Goal: Transaction & Acquisition: Book appointment/travel/reservation

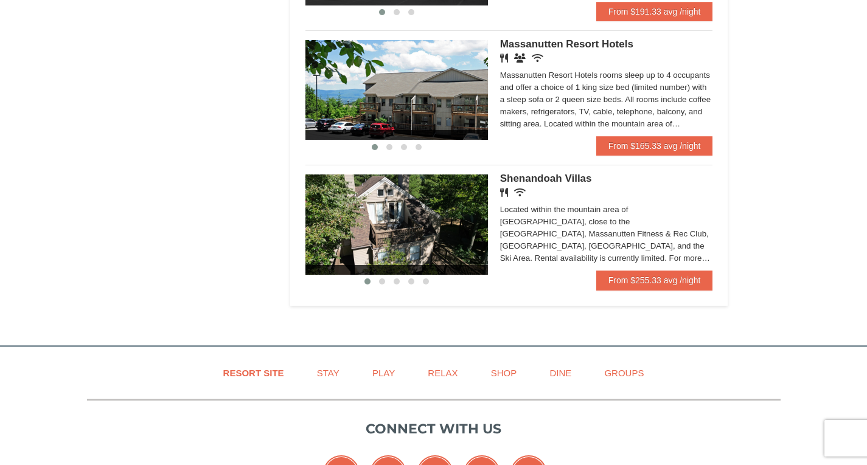
scroll to position [786, 0]
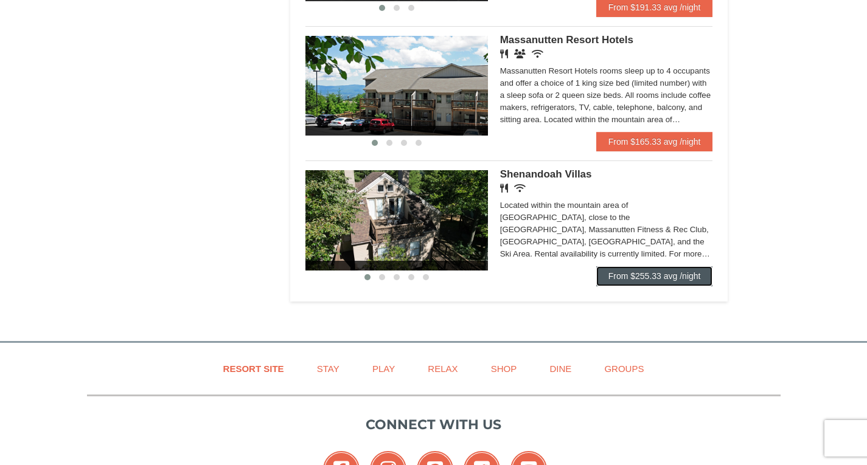
click at [629, 277] on link "From $255.33 avg /night" at bounding box center [654, 275] width 117 height 19
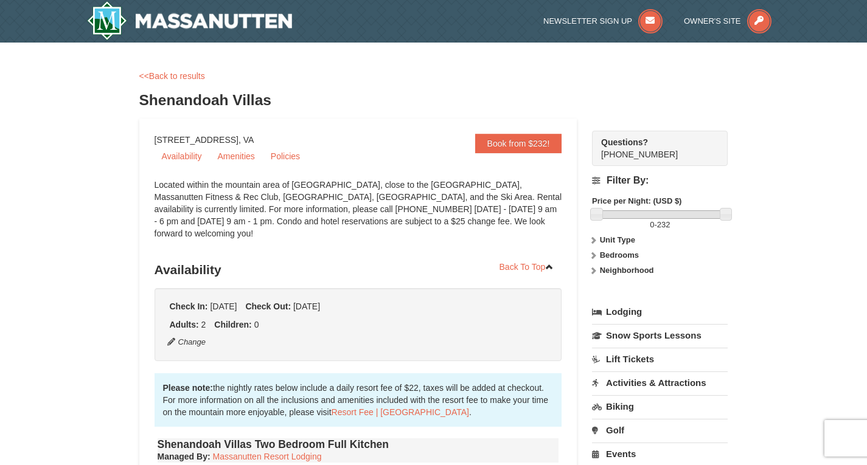
click at [629, 277] on div "Filter By: Price per Night: (USD $) 0 - 232 Unit Type Condominium Rating Proper…" at bounding box center [660, 227] width 136 height 123
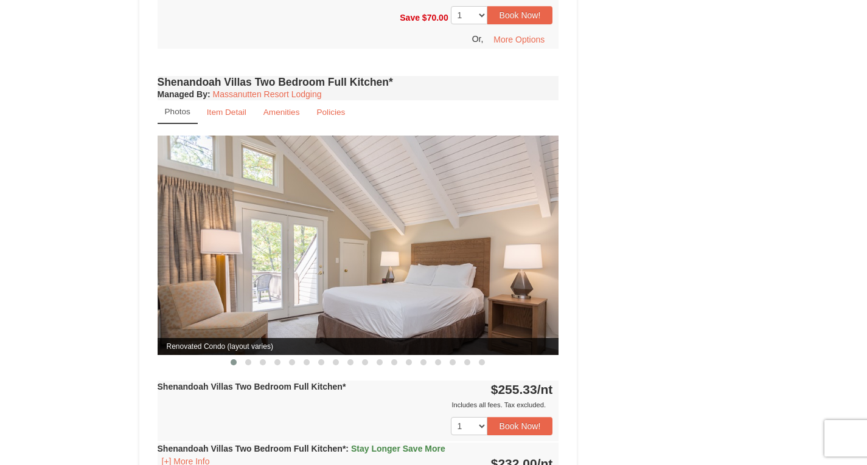
scroll to position [1362, 0]
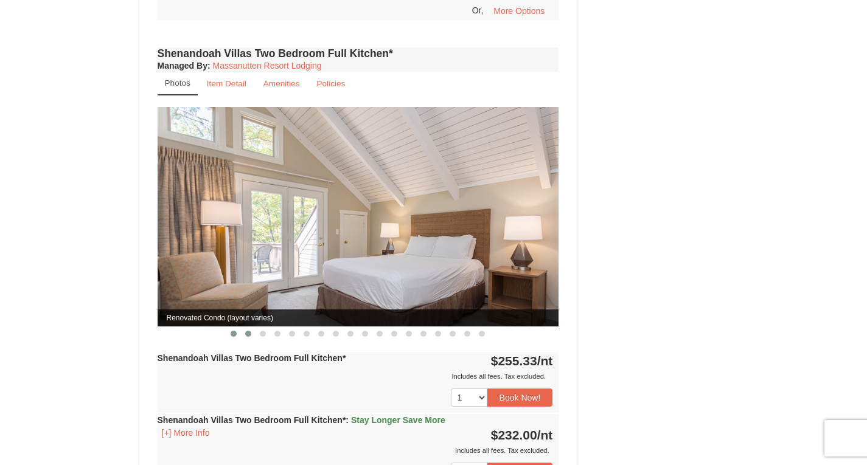
click at [249, 331] on span at bounding box center [248, 334] width 6 height 6
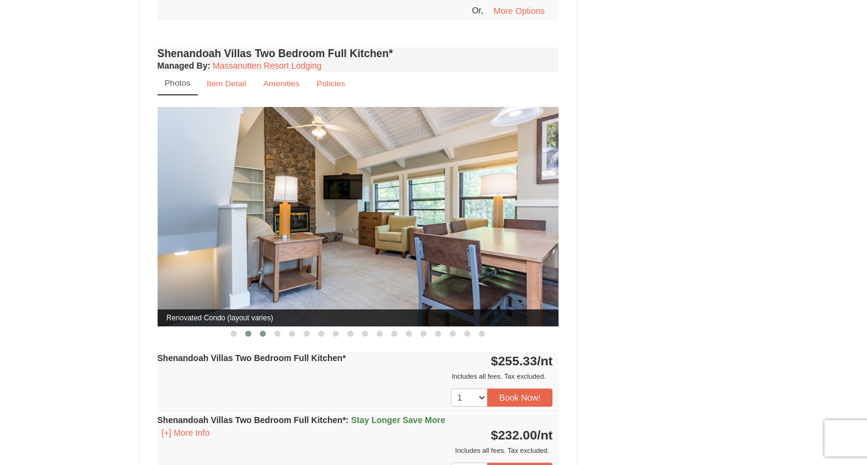
click at [261, 331] on span at bounding box center [263, 334] width 6 height 6
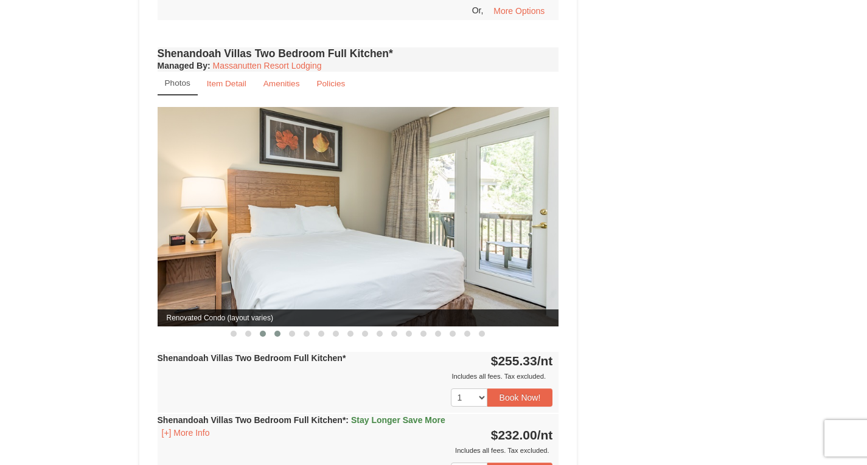
click at [277, 331] on span at bounding box center [277, 334] width 6 height 6
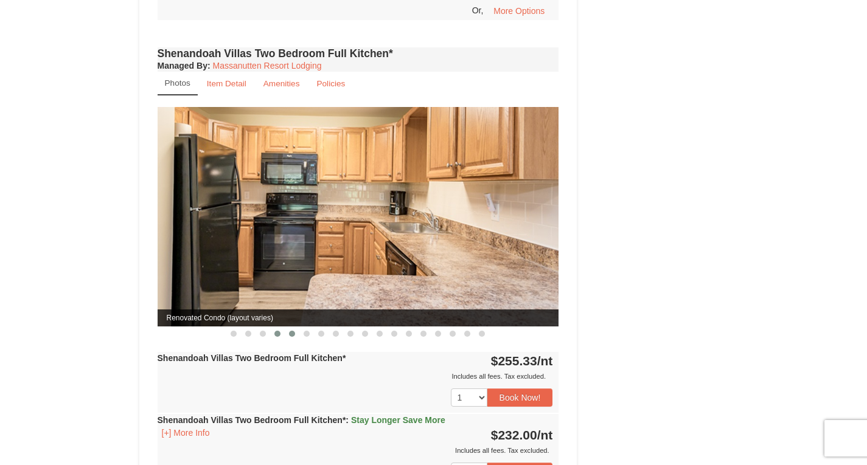
click at [293, 331] on span at bounding box center [292, 334] width 6 height 6
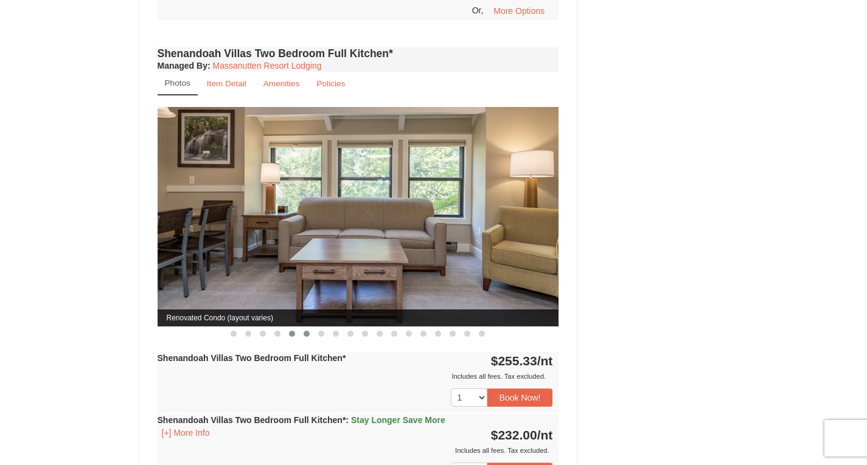
click at [313, 328] on button at bounding box center [306, 334] width 15 height 12
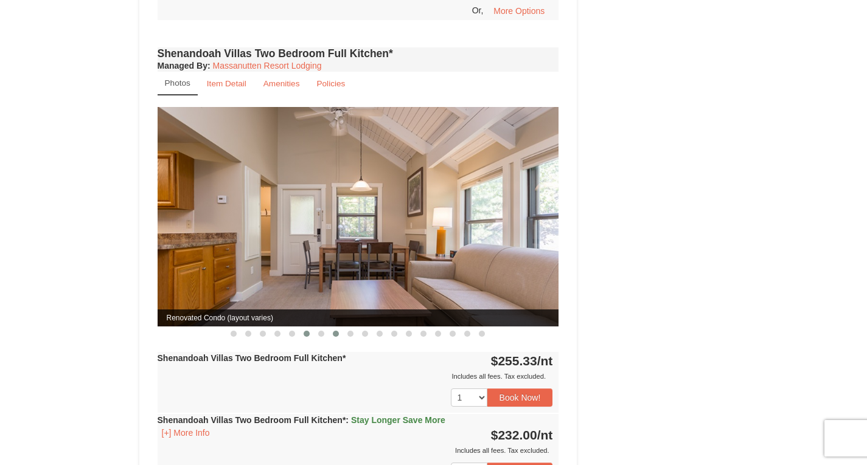
click at [328, 328] on button at bounding box center [335, 334] width 15 height 12
